Goal: Use online tool/utility: Utilize a website feature to perform a specific function

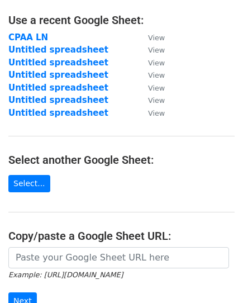
scroll to position [112, 0]
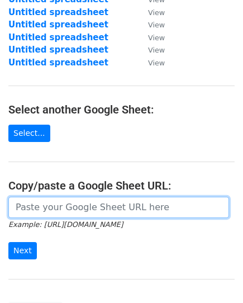
click at [61, 210] on input "url" at bounding box center [118, 207] width 221 height 21
paste input "https://docs.google.com/spreadsheets/d/14IP31Z0PqHNYhhhQuy8y9dwLVhVyQHMV6P1MPaV…"
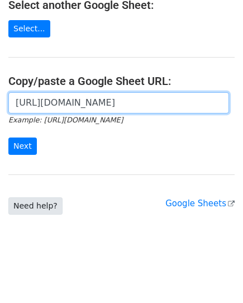
scroll to position [217, 0]
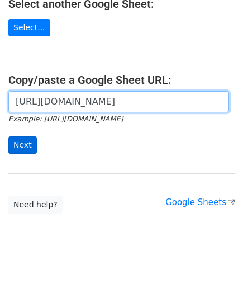
type input "https://docs.google.com/spreadsheets/d/14IP31Z0PqHNYhhhQuy8y9dwLVhVyQHMV6P1MPaV…"
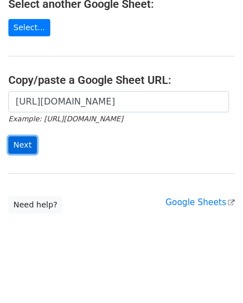
click at [24, 147] on input "Next" at bounding box center [22, 144] width 28 height 17
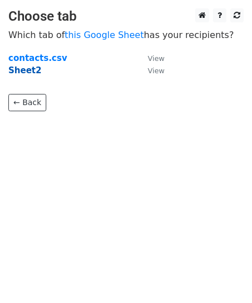
click at [27, 71] on strong "Sheet2" at bounding box center [24, 70] width 33 height 10
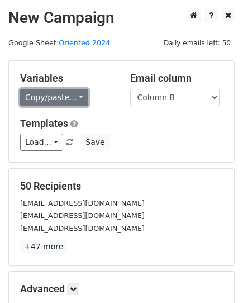
click at [59, 93] on link "Copy/paste..." at bounding box center [54, 97] width 68 height 17
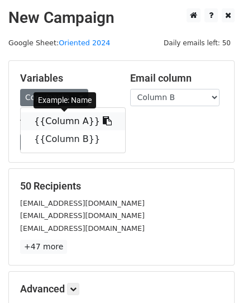
click at [70, 119] on link "{{Column A}}" at bounding box center [73, 121] width 104 height 18
